Goal: Task Accomplishment & Management: Manage account settings

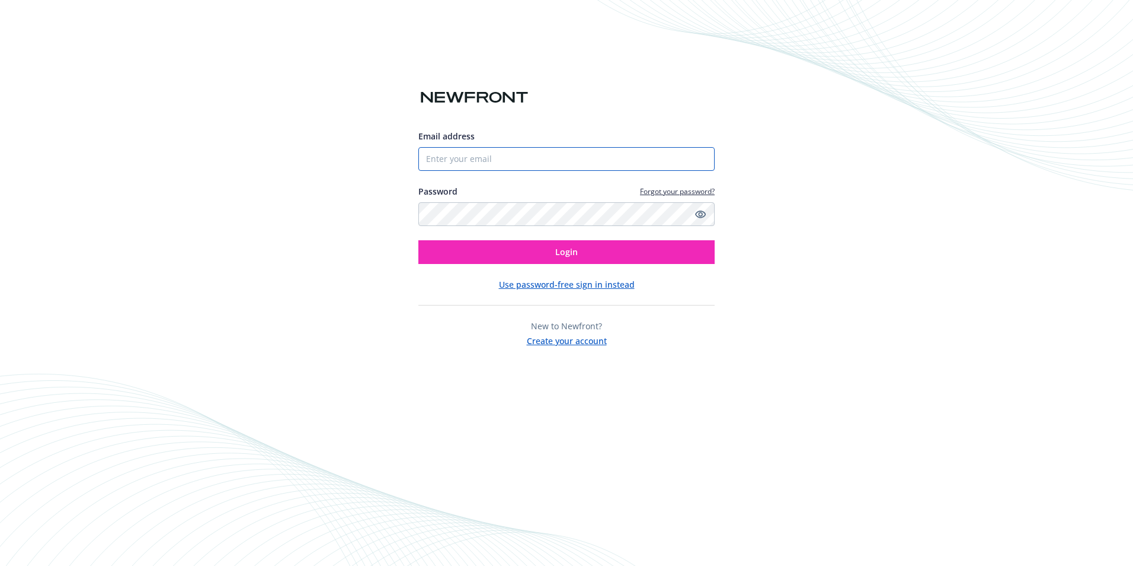
click at [548, 161] on input "Email address" at bounding box center [567, 159] width 296 height 24
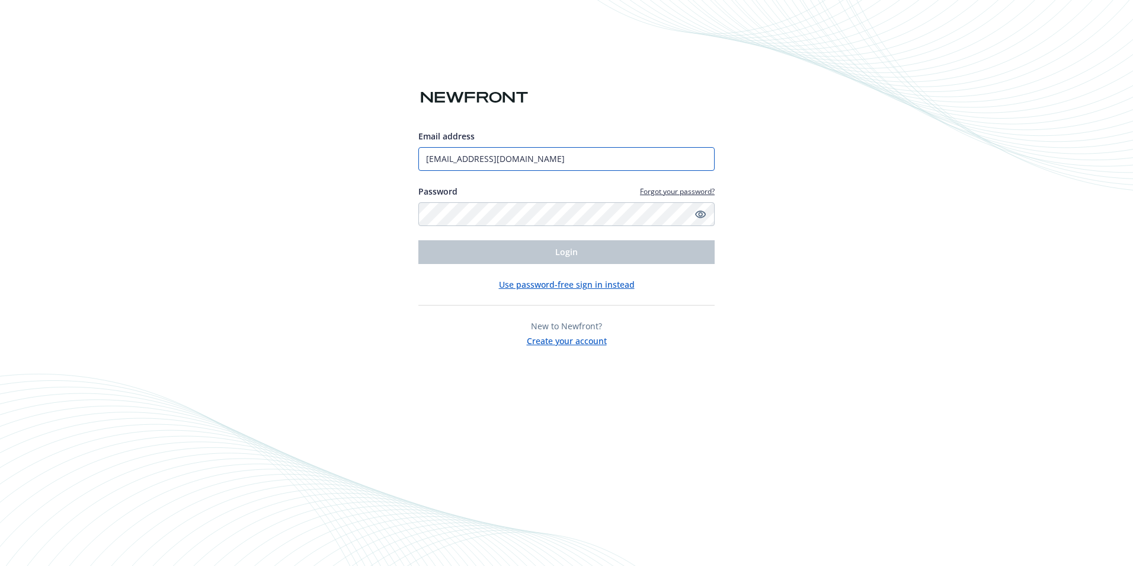
type input "[EMAIL_ADDRESS][DOMAIN_NAME]"
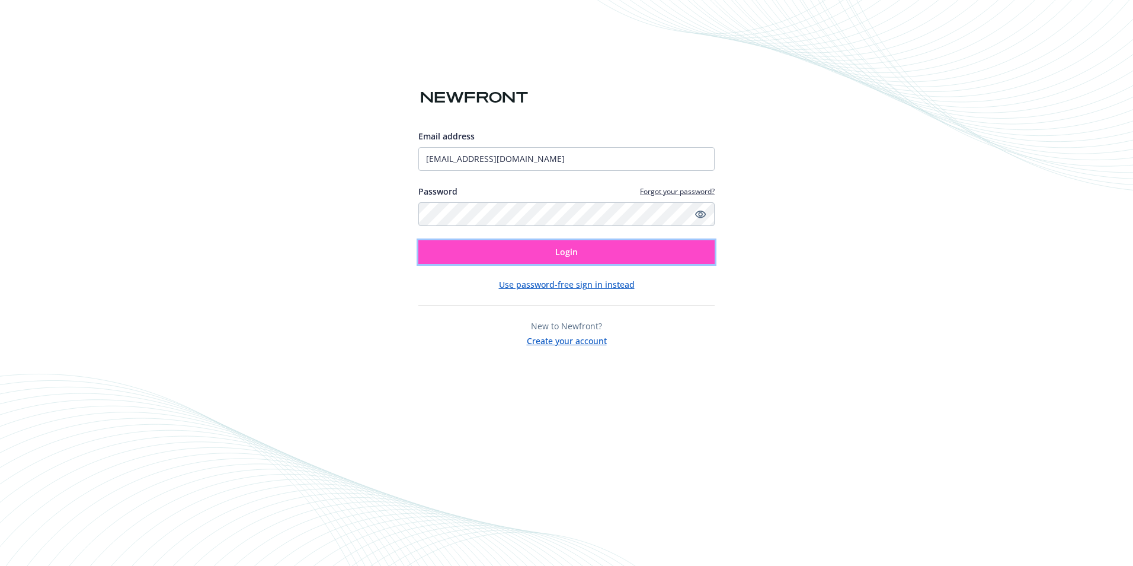
click at [564, 248] on span "Login" at bounding box center [566, 251] width 23 height 11
click at [570, 250] on span "Login" at bounding box center [566, 251] width 23 height 11
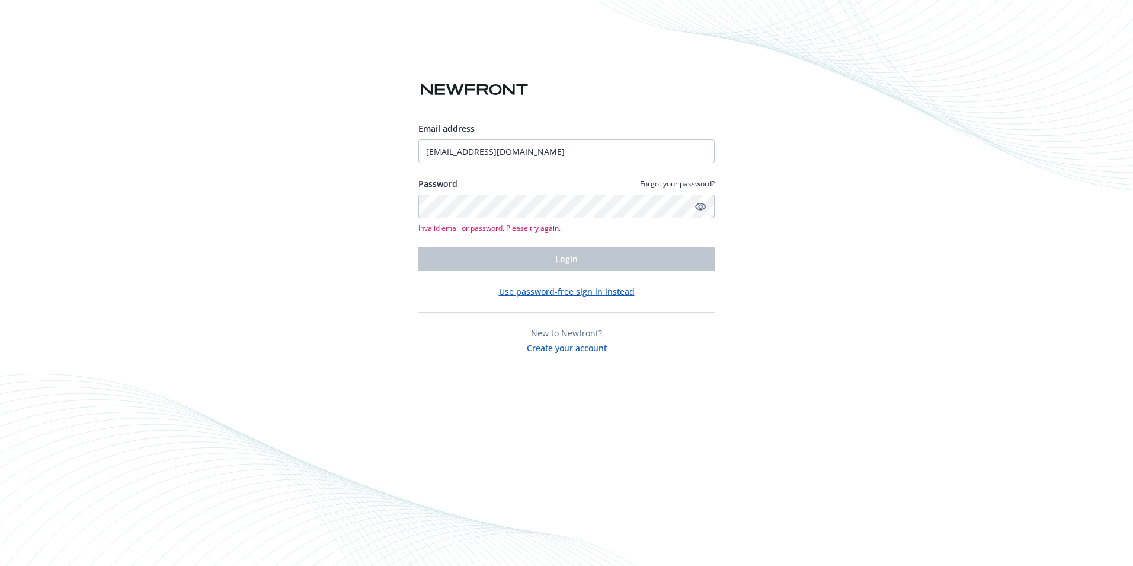
click at [664, 185] on link "Forgot your password?" at bounding box center [677, 183] width 75 height 10
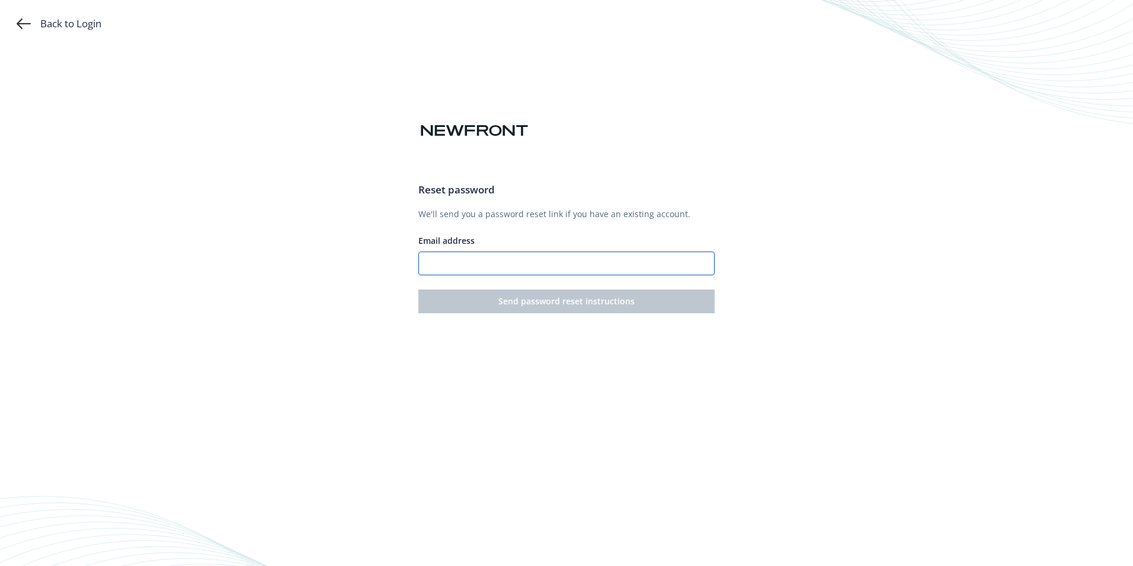
click at [501, 269] on input "Email address" at bounding box center [567, 263] width 296 height 24
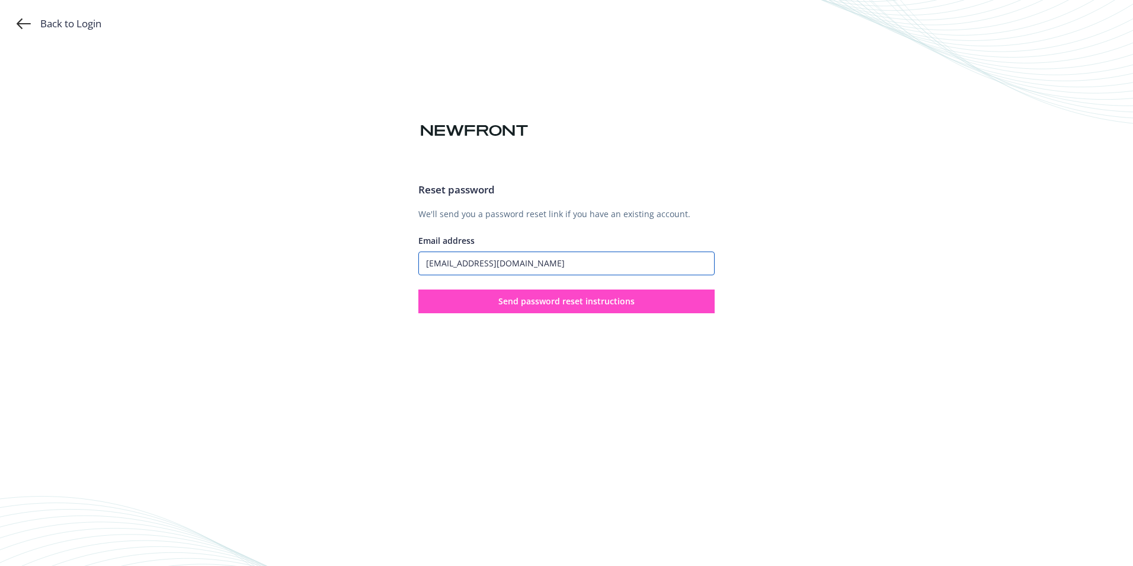
type input "[EMAIL_ADDRESS][DOMAIN_NAME]"
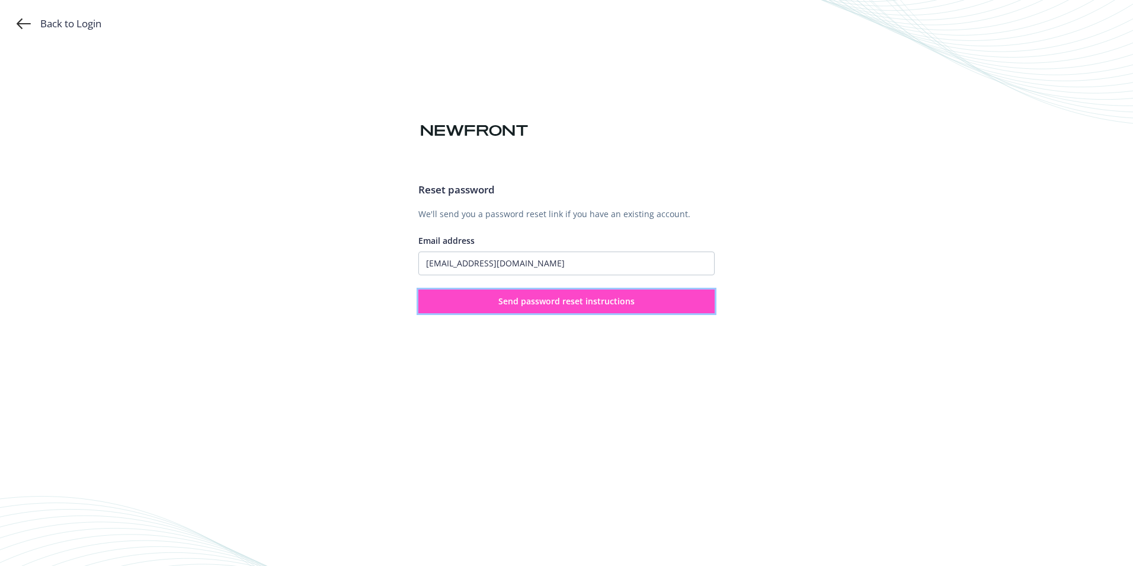
click at [536, 300] on span "Send password reset instructions" at bounding box center [567, 300] width 136 height 11
